Goal: Obtain resource: Download file/media

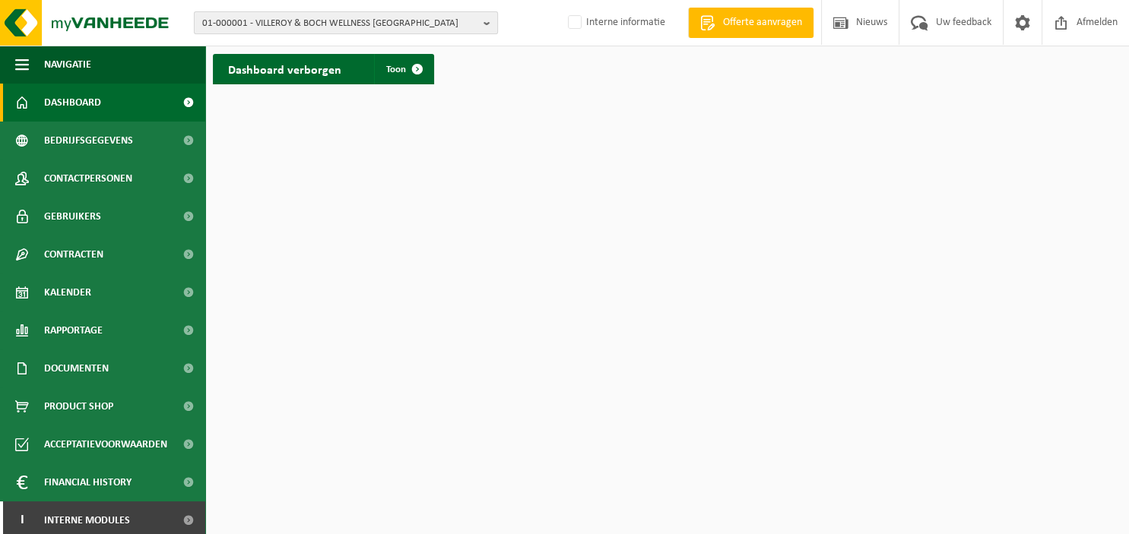
click at [491, 17] on b "button" at bounding box center [490, 22] width 14 height 21
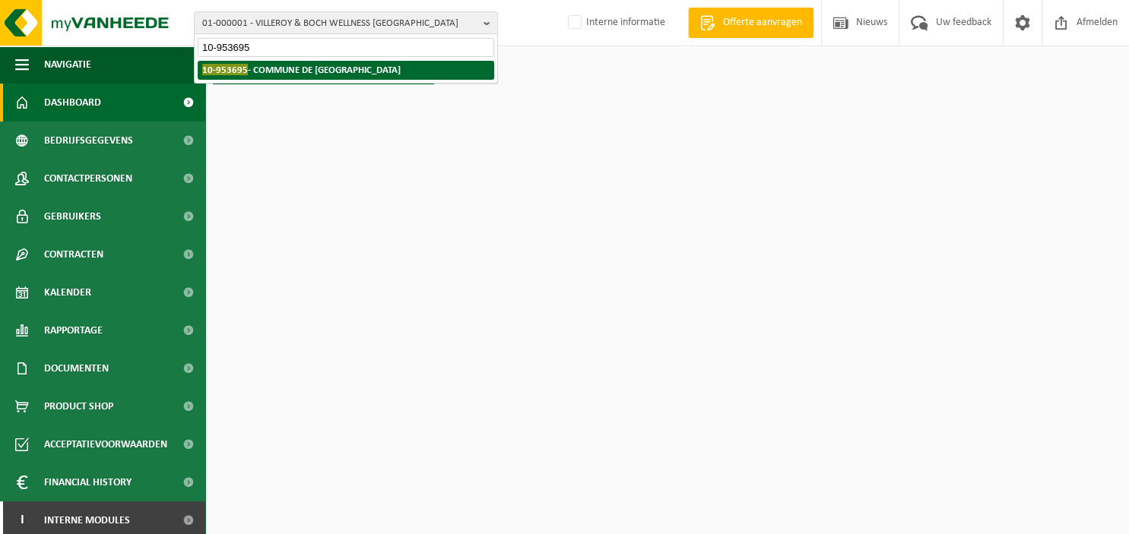
type input "10-953695"
click at [379, 67] on li "10-953695 - COMMUNE DE REBECQ" at bounding box center [346, 70] width 296 height 19
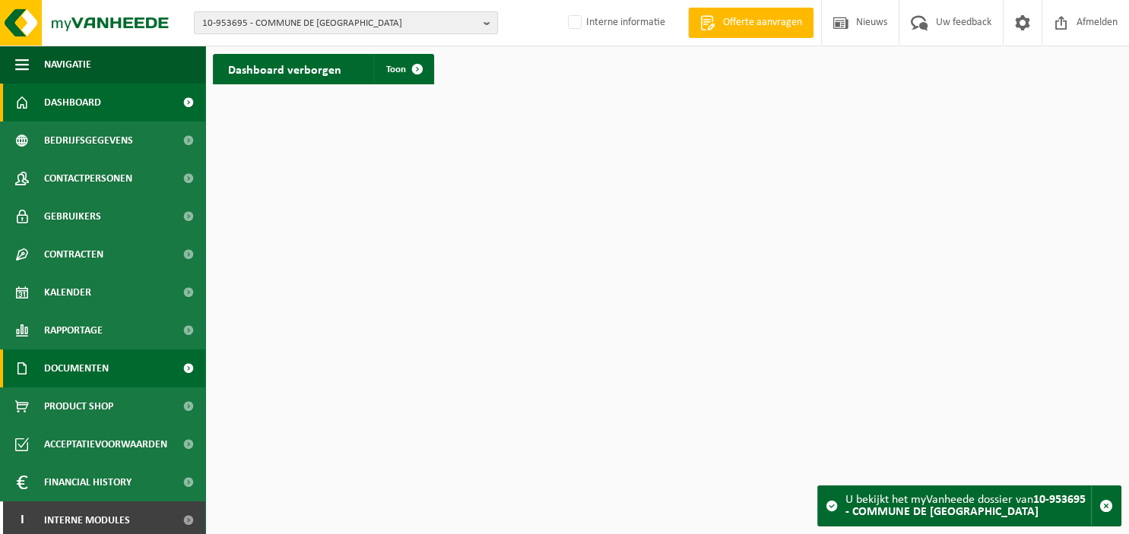
click at [90, 362] on span "Documenten" at bounding box center [76, 369] width 65 height 38
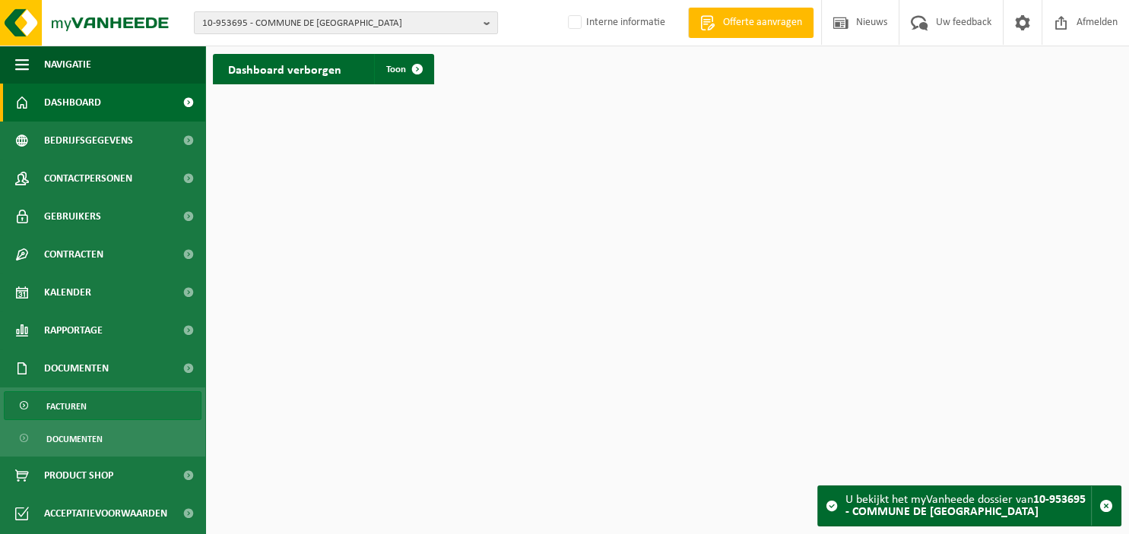
click at [89, 404] on link "Facturen" at bounding box center [103, 405] width 198 height 29
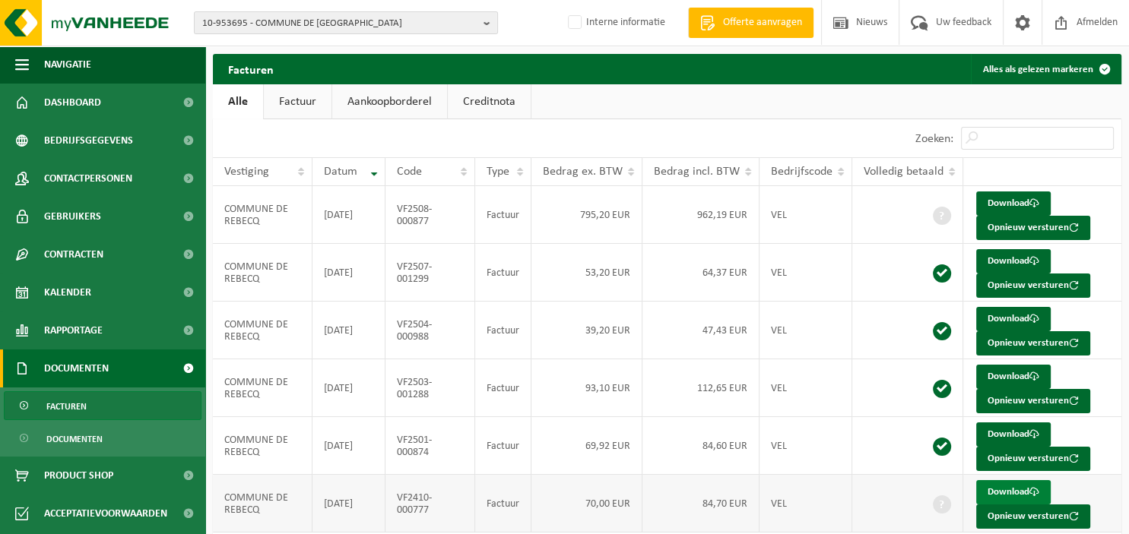
click at [987, 491] on link "Download" at bounding box center [1013, 492] width 74 height 24
click at [485, 27] on b "button" at bounding box center [490, 22] width 14 height 21
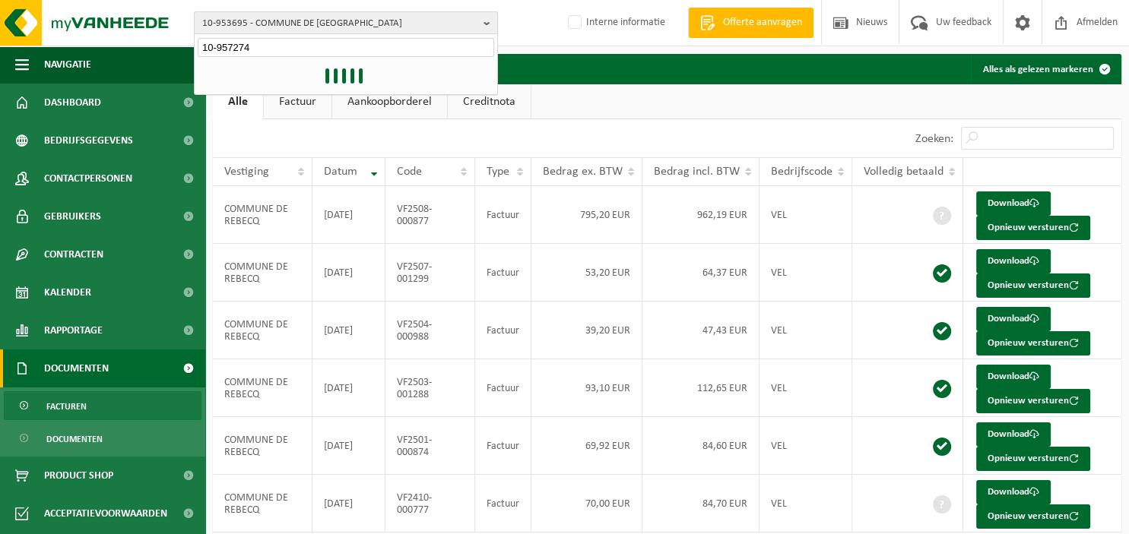
type input "10-957274"
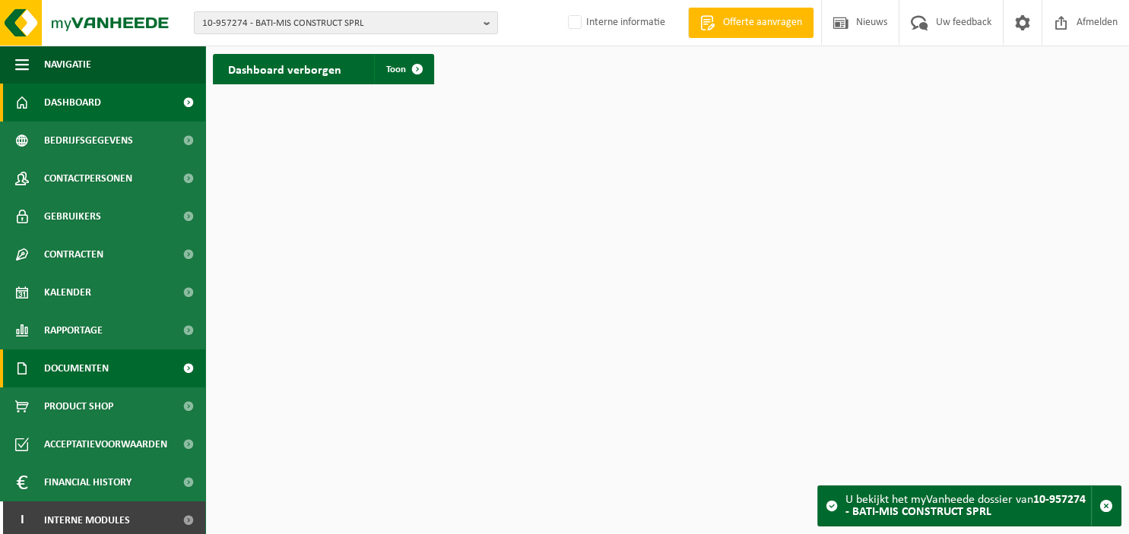
click at [80, 371] on span "Documenten" at bounding box center [76, 369] width 65 height 38
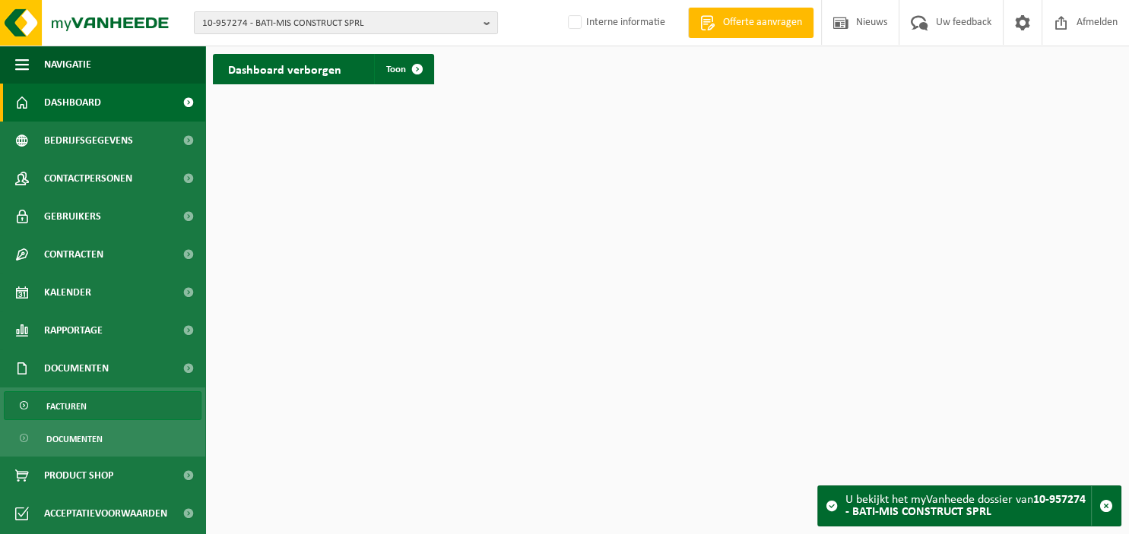
click at [81, 406] on span "Facturen" at bounding box center [66, 406] width 40 height 29
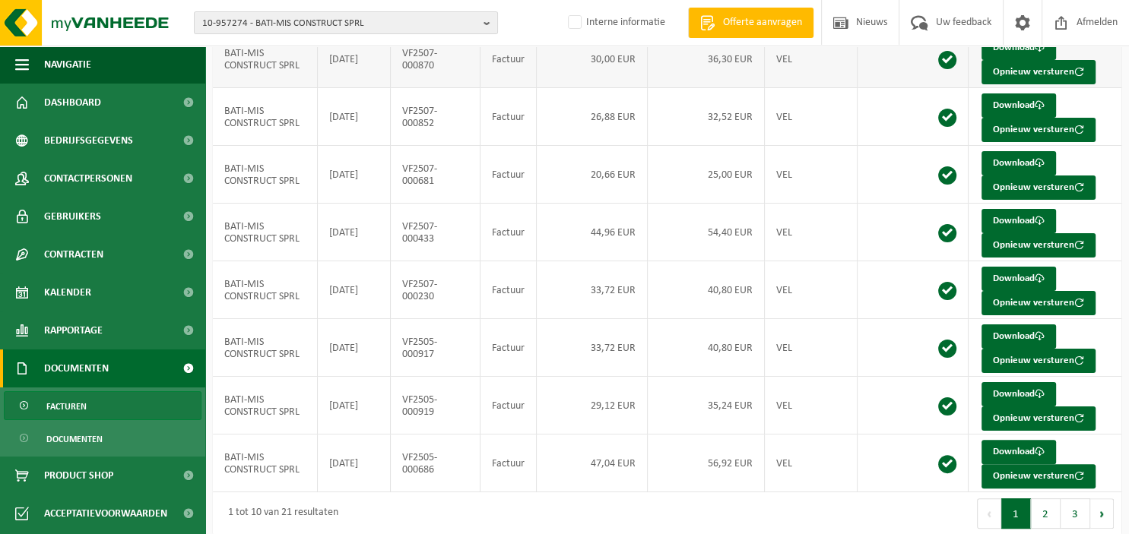
scroll to position [276, 0]
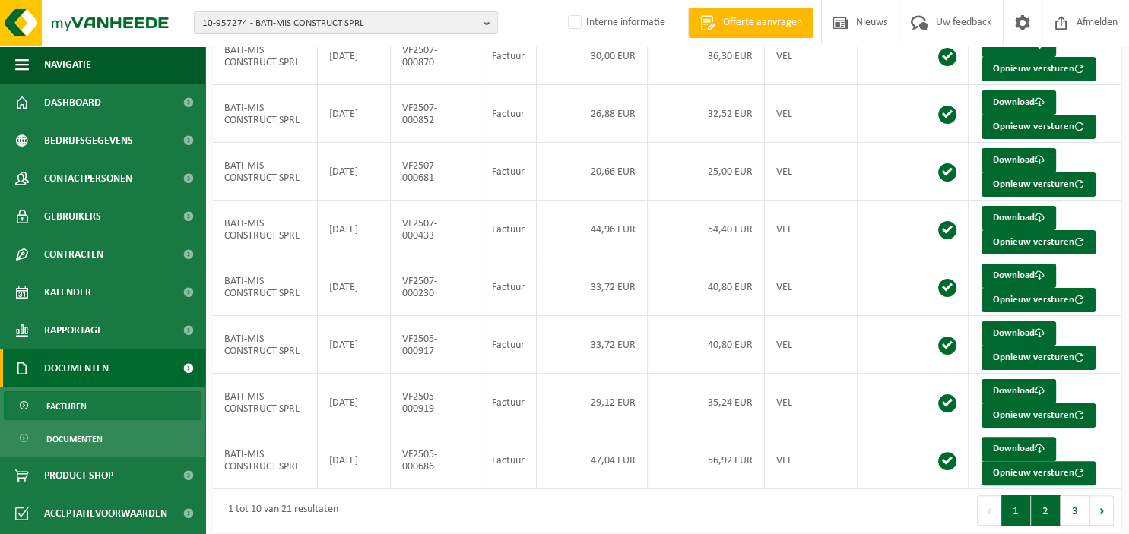
click at [1049, 512] on button "2" at bounding box center [1046, 511] width 30 height 30
